Goal: Transaction & Acquisition: Obtain resource

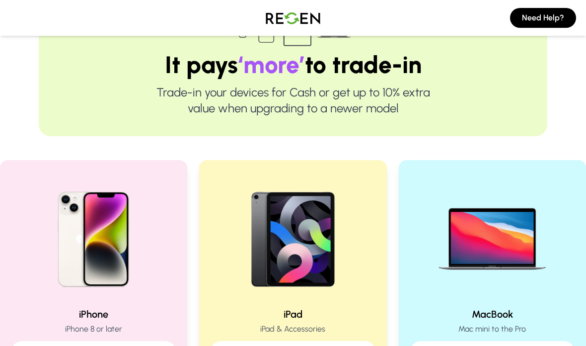
scroll to position [95, 0]
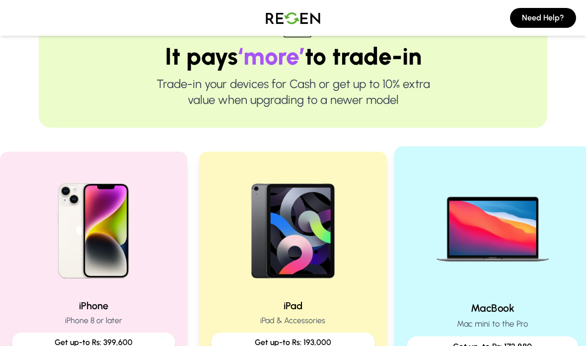
click at [473, 340] on p "Get up-to Rs: 173,880" at bounding box center [492, 346] width 155 height 12
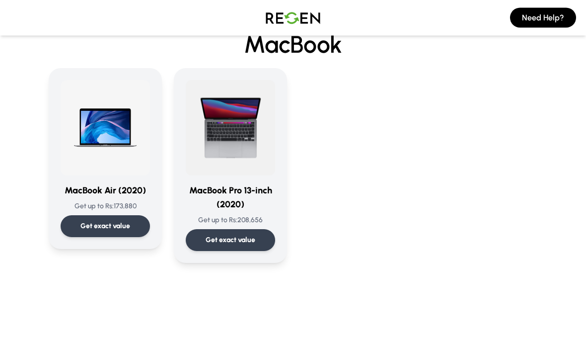
scroll to position [46, 0]
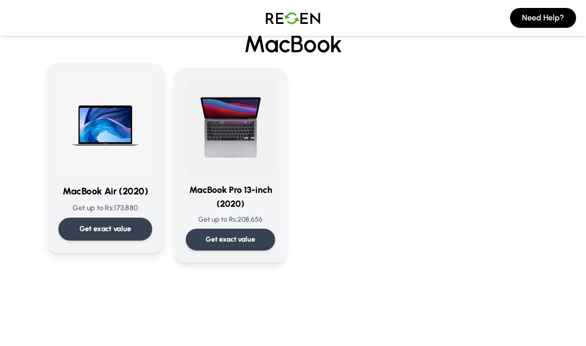
click at [135, 220] on div "Get exact value" at bounding box center [106, 229] width 94 height 23
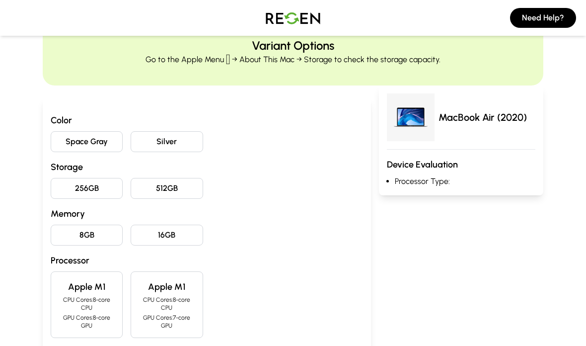
click at [103, 134] on button "Space Gray" at bounding box center [87, 141] width 72 height 21
click at [100, 189] on button "256GB" at bounding box center [87, 188] width 72 height 21
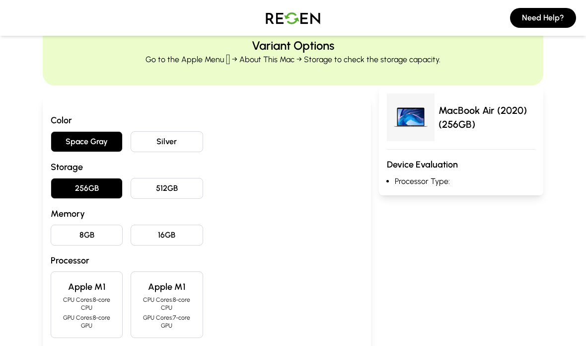
click at [105, 237] on button "8GB" at bounding box center [87, 235] width 72 height 21
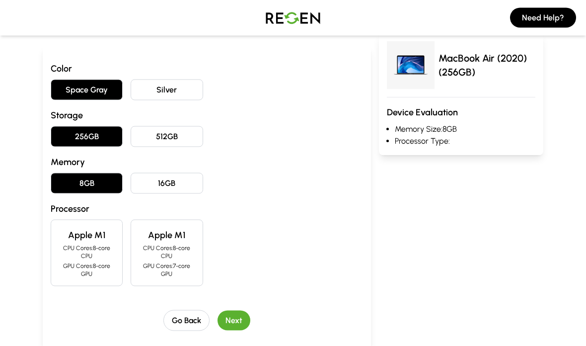
click at [87, 251] on p "CPU Cores: 8-core CPU" at bounding box center [86, 252] width 55 height 16
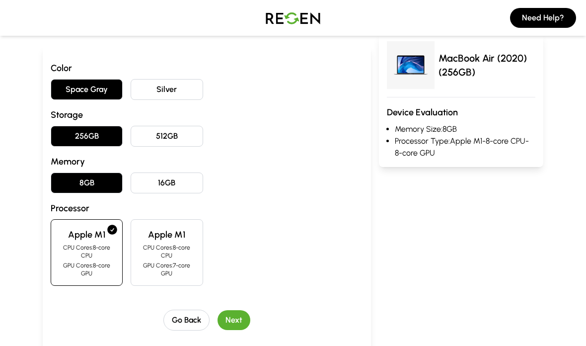
click at [250, 318] on button "Next" at bounding box center [234, 320] width 33 height 20
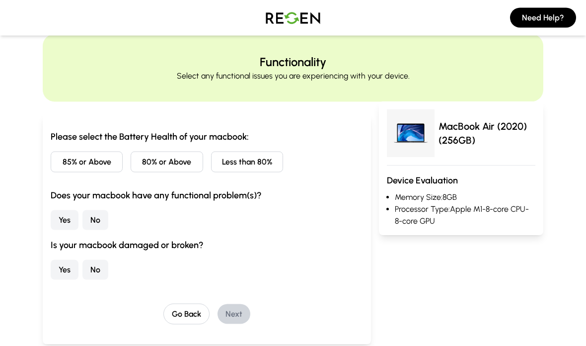
scroll to position [0, 0]
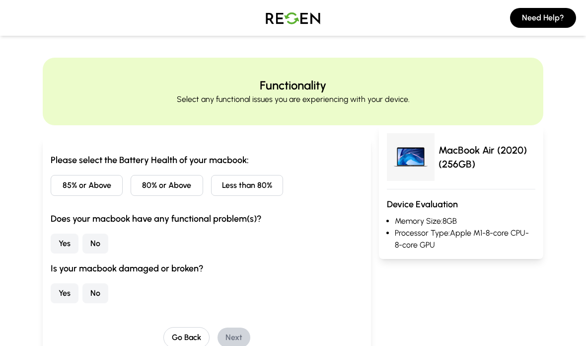
click at [274, 175] on button "Less than 80%" at bounding box center [247, 185] width 72 height 21
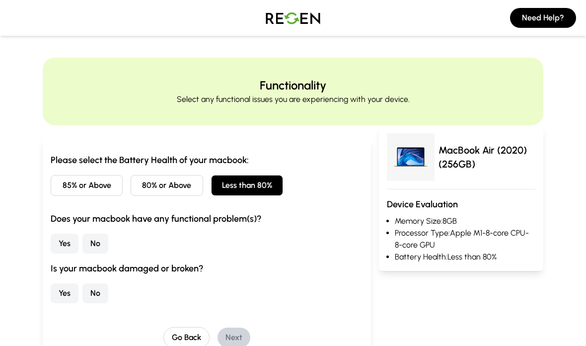
click at [197, 184] on button "80% or Above" at bounding box center [167, 185] width 72 height 21
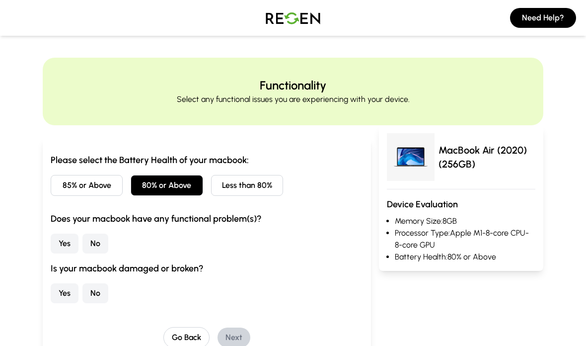
click at [263, 168] on div "Please select the Battery Health of your macbook: 85% or Above 80% or Above Les…" at bounding box center [207, 228] width 312 height 150
click at [260, 184] on button "Less than 80%" at bounding box center [247, 185] width 72 height 21
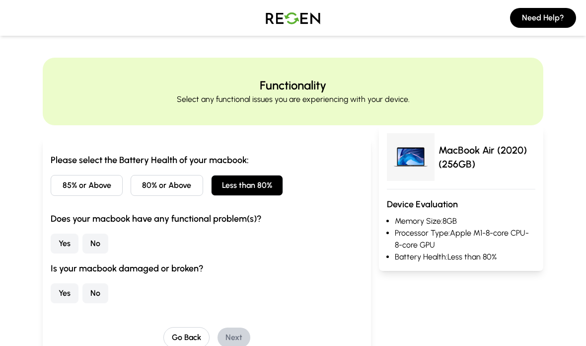
click at [108, 285] on button "No" at bounding box center [95, 293] width 26 height 20
click at [71, 242] on button "Yes" at bounding box center [65, 243] width 28 height 20
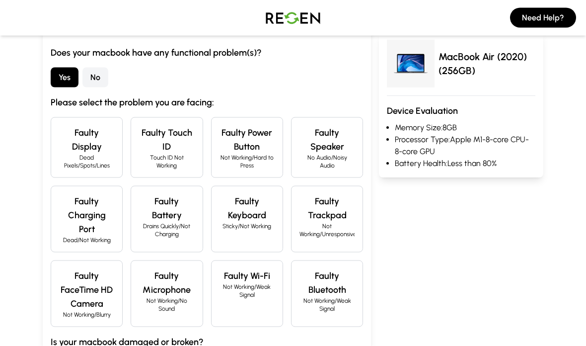
scroll to position [166, 0]
click at [339, 201] on h4 "Faulty Trackpad" at bounding box center [327, 208] width 55 height 28
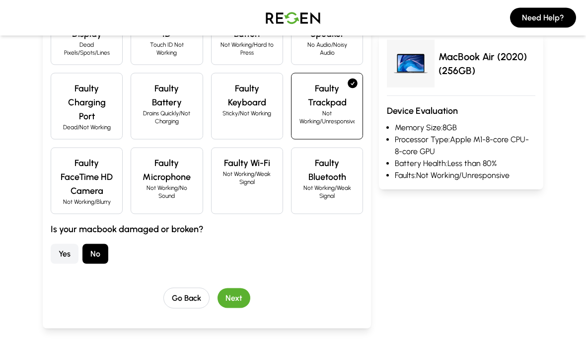
click at [242, 288] on button "Next" at bounding box center [234, 298] width 33 height 20
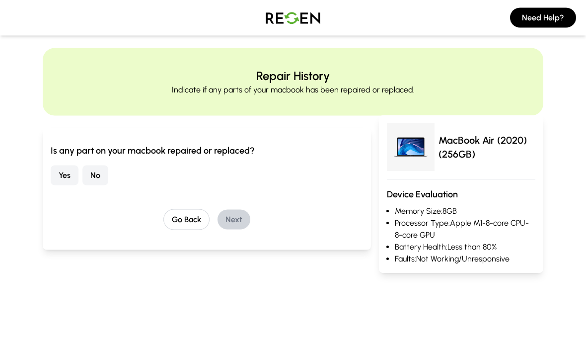
scroll to position [0, 0]
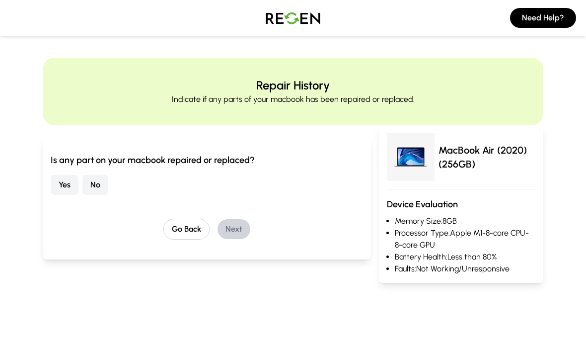
click at [98, 187] on button "No" at bounding box center [95, 185] width 26 height 20
click at [252, 222] on div "Go Back Next" at bounding box center [207, 229] width 312 height 21
click at [234, 227] on button "Next" at bounding box center [234, 229] width 33 height 20
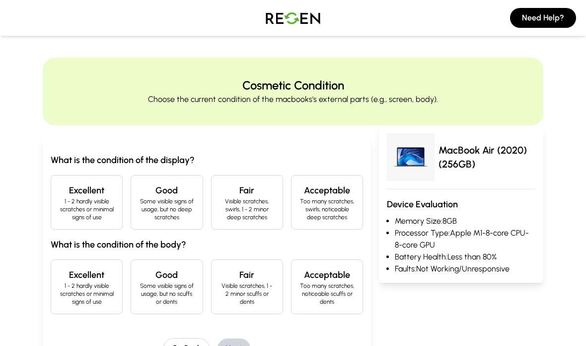
click at [90, 199] on p "1 - 2 hardly visible scratches or minimal signs of use" at bounding box center [86, 209] width 55 height 24
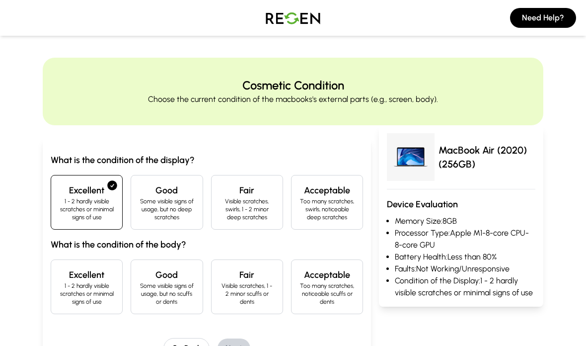
click at [93, 293] on p "1 - 2 hardly visible scratches or minimal signs of use" at bounding box center [86, 294] width 55 height 24
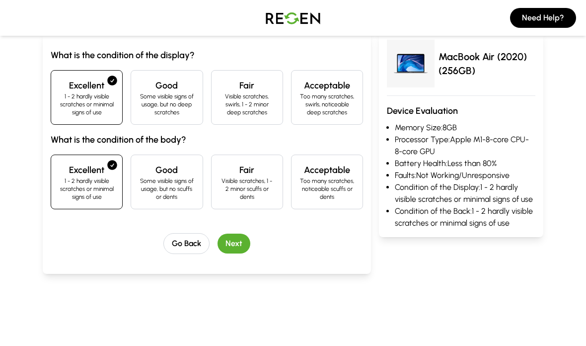
click at [237, 248] on button "Next" at bounding box center [234, 243] width 33 height 20
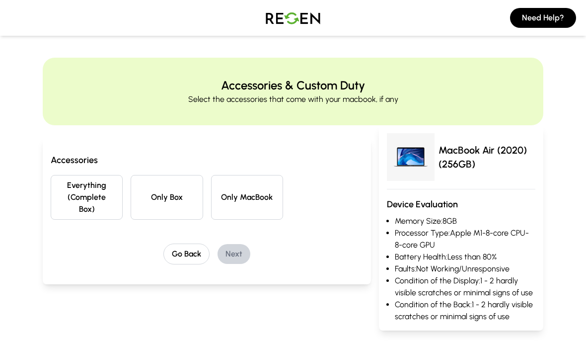
click at [108, 183] on button "Everything (Complete Box)" at bounding box center [87, 197] width 72 height 45
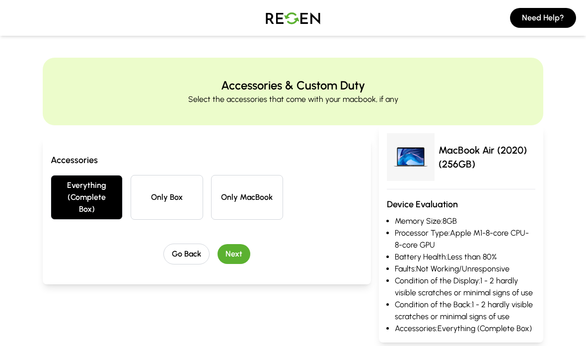
click at [253, 237] on div "Accessories Everything (Complete Box) Only Box Only MacBook Go Back Next" at bounding box center [207, 208] width 312 height 111
click at [226, 253] on button "Next" at bounding box center [234, 254] width 33 height 20
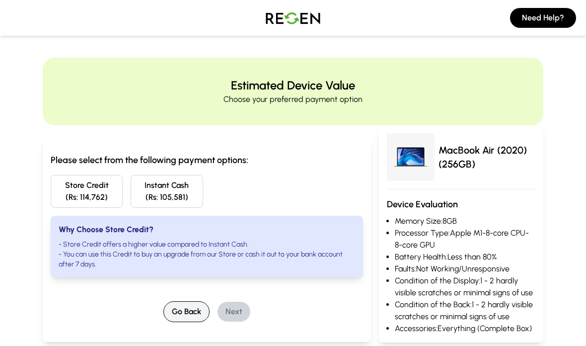
click at [190, 316] on button "Go Back" at bounding box center [186, 311] width 46 height 21
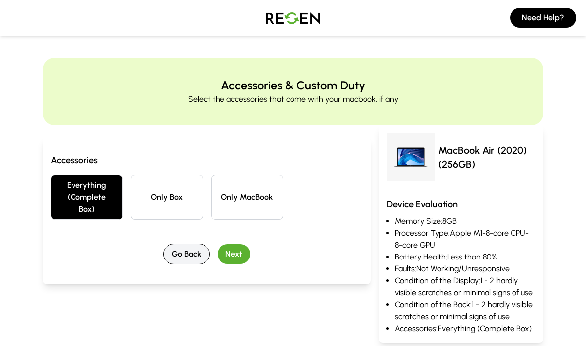
click at [192, 255] on button "Go Back" at bounding box center [186, 253] width 46 height 21
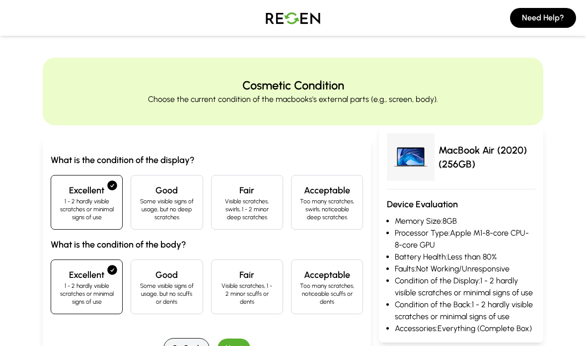
click at [179, 340] on button "Go Back" at bounding box center [186, 348] width 46 height 21
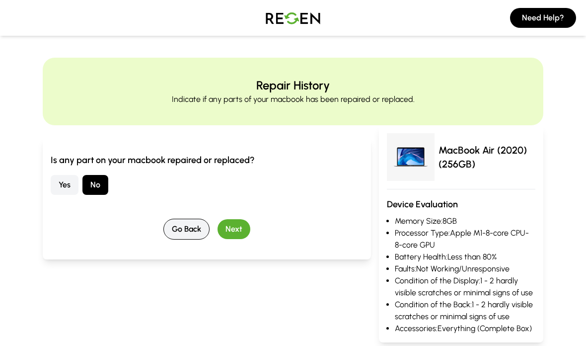
click at [193, 226] on button "Go Back" at bounding box center [186, 229] width 46 height 21
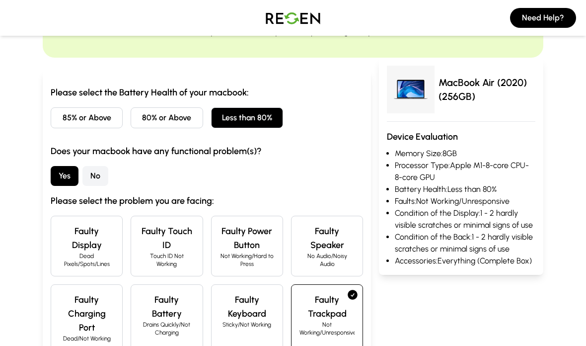
scroll to position [73, 0]
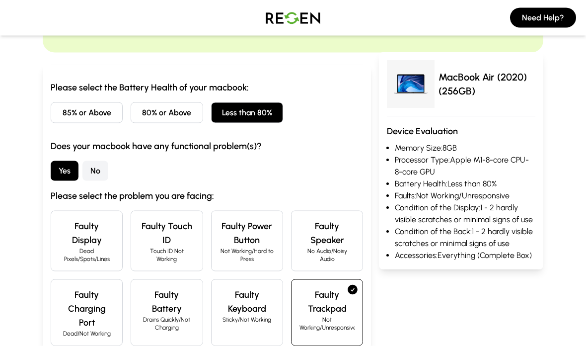
click at [99, 172] on button "No" at bounding box center [95, 171] width 26 height 20
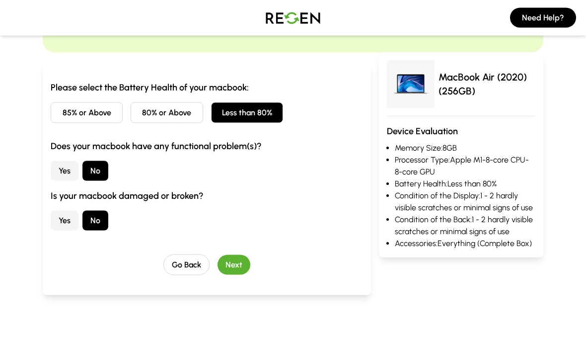
scroll to position [73, 0]
click at [238, 267] on button "Next" at bounding box center [234, 264] width 33 height 20
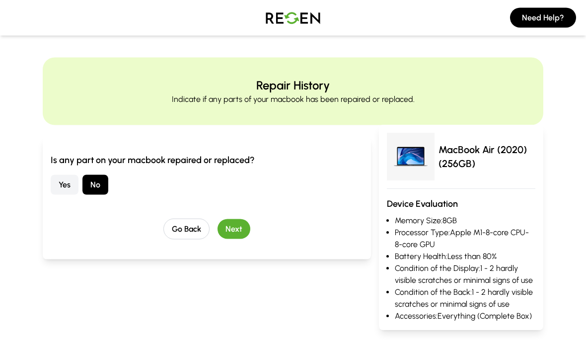
scroll to position [0, 0]
click at [231, 223] on button "Next" at bounding box center [234, 229] width 33 height 20
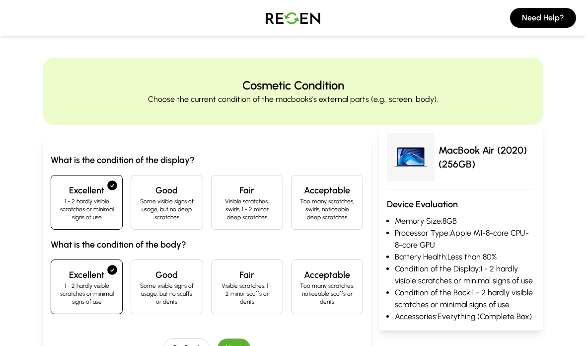
click at [239, 345] on button "Next" at bounding box center [234, 348] width 33 height 20
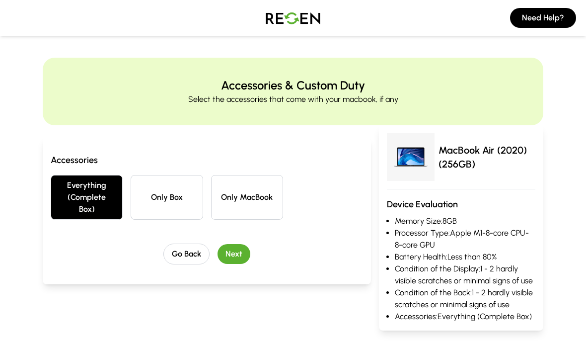
click at [243, 249] on button "Next" at bounding box center [234, 254] width 33 height 20
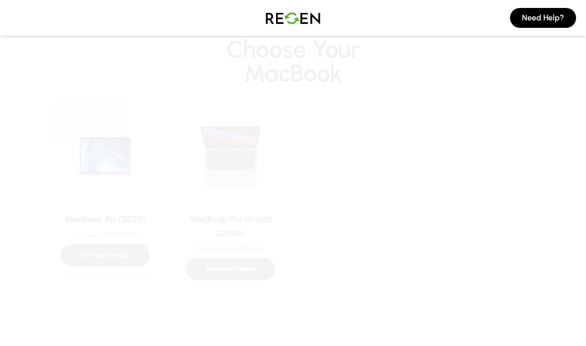
scroll to position [13, 0]
